Goal: Connect with others: Connect with others

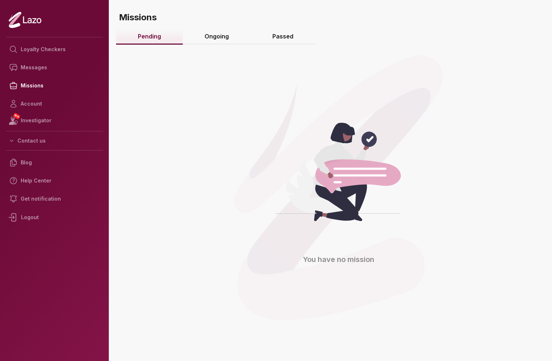
click at [218, 40] on link "Ongoing" at bounding box center [217, 37] width 68 height 16
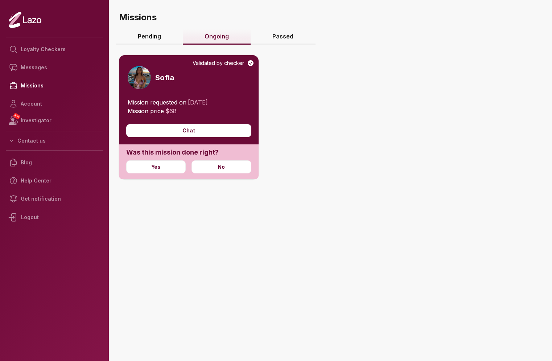
click at [160, 77] on h3 "Sofia" at bounding box center [164, 78] width 19 height 10
click at [211, 62] on div "Validated by checker" at bounding box center [224, 62] width 62 height 7
click at [184, 138] on div "Chat" at bounding box center [189, 134] width 140 height 20
click at [184, 131] on button "Chat" at bounding box center [188, 130] width 125 height 13
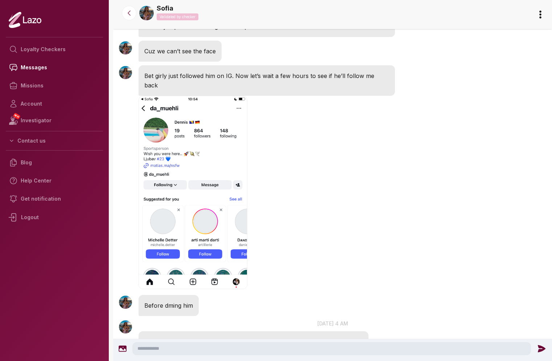
scroll to position [344, 0]
